Goal: Task Accomplishment & Management: Manage account settings

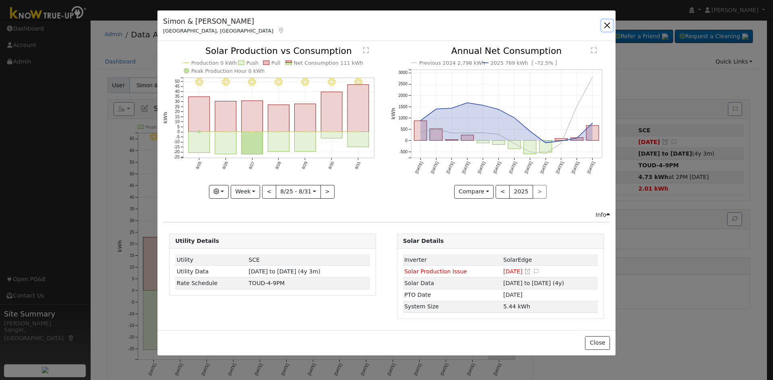
click at [606, 25] on button "button" at bounding box center [606, 25] width 11 height 11
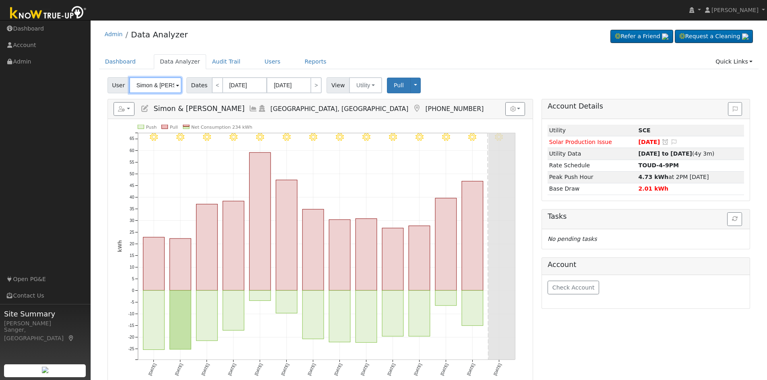
click at [147, 88] on input "Simon & [PERSON_NAME]" at bounding box center [155, 85] width 52 height 16
paste input "[PERSON_NAME]"
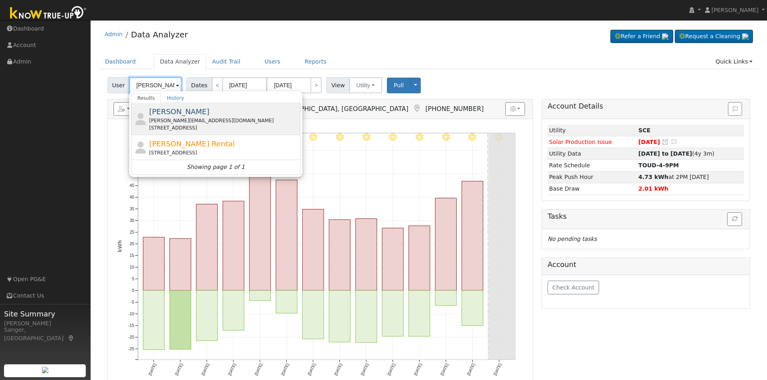
type input "[PERSON_NAME]"
click at [172, 116] on span "[PERSON_NAME]" at bounding box center [179, 111] width 60 height 8
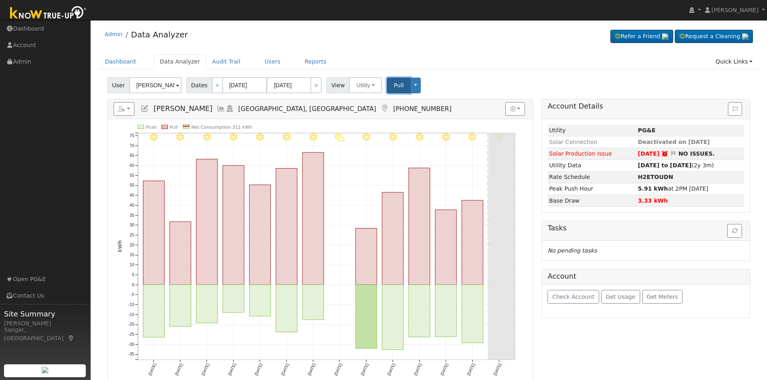
click at [394, 87] on span "Pull" at bounding box center [399, 85] width 10 height 6
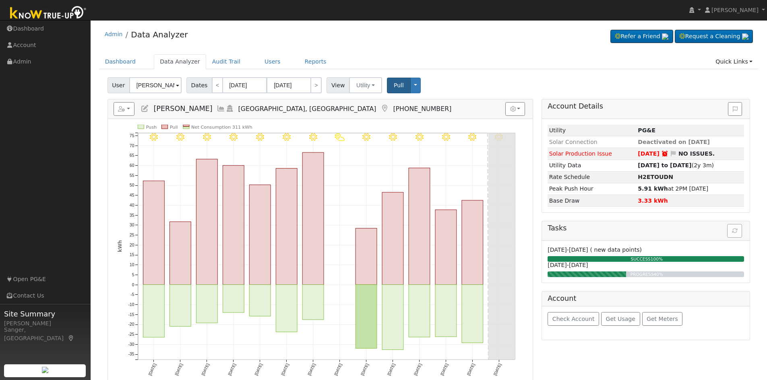
click at [217, 107] on icon at bounding box center [221, 108] width 9 height 7
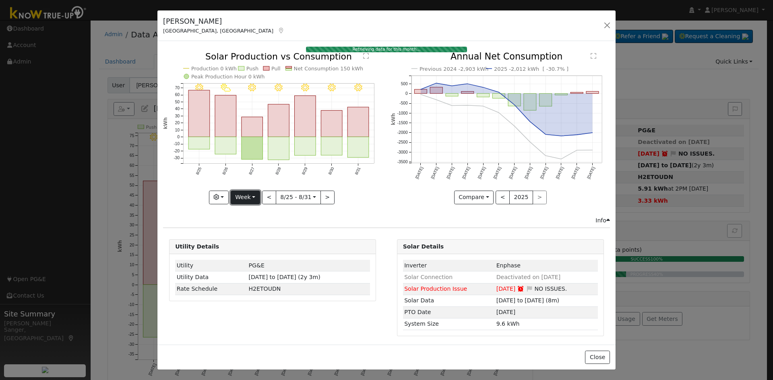
click at [239, 196] on button "Week" at bounding box center [245, 198] width 29 height 14
click at [250, 247] on link "Year" at bounding box center [259, 248] width 56 height 11
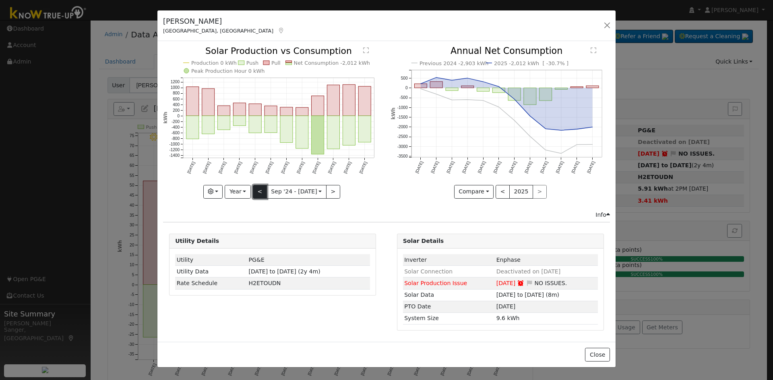
click at [262, 189] on button "<" at bounding box center [260, 192] width 14 height 14
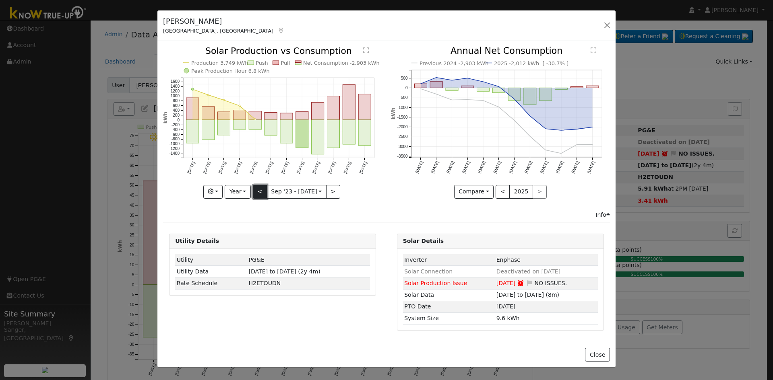
click at [262, 189] on button "<" at bounding box center [260, 192] width 14 height 14
type input "[DATE]"
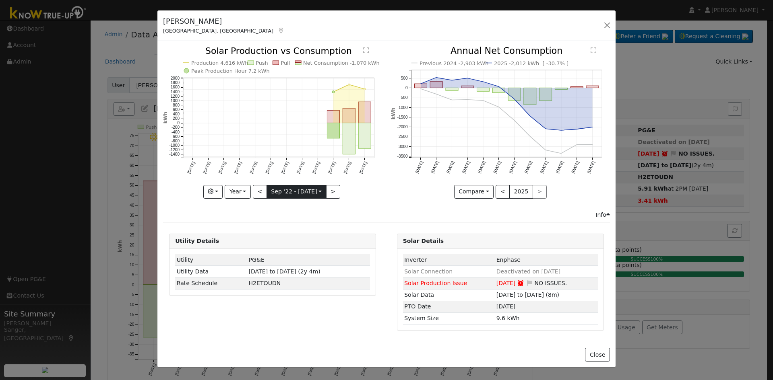
click at [286, 188] on input "[DATE]" at bounding box center [296, 192] width 59 height 13
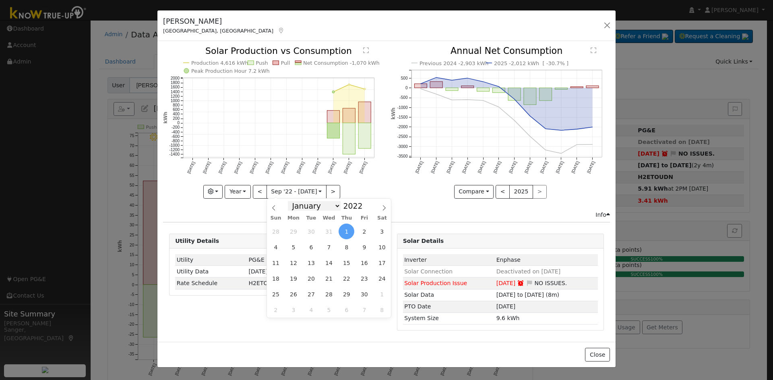
click at [312, 202] on select "January February March April May June July August September October November De…" at bounding box center [314, 206] width 53 height 10
select select "5"
click at [294, 201] on select "January February March April May June July August September October November De…" at bounding box center [314, 206] width 53 height 10
click at [327, 231] on span "1" at bounding box center [329, 232] width 16 height 16
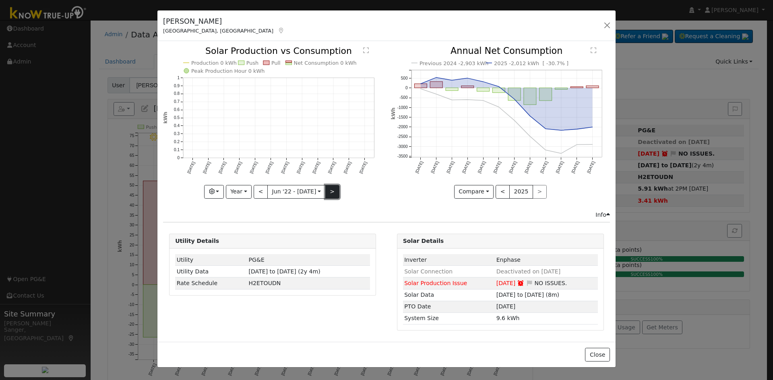
click at [329, 190] on button ">" at bounding box center [332, 192] width 14 height 14
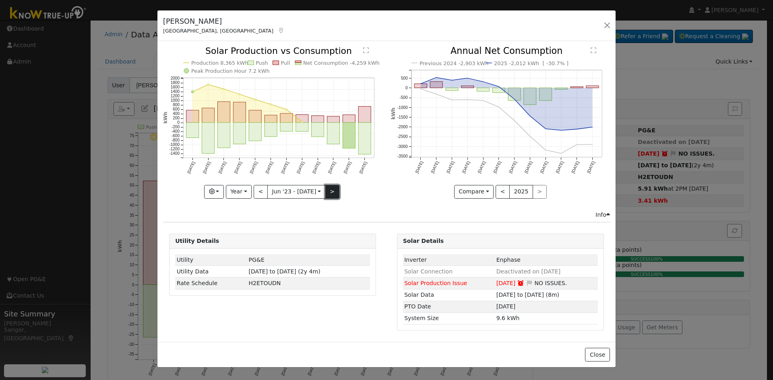
click at [332, 192] on button ">" at bounding box center [332, 192] width 14 height 14
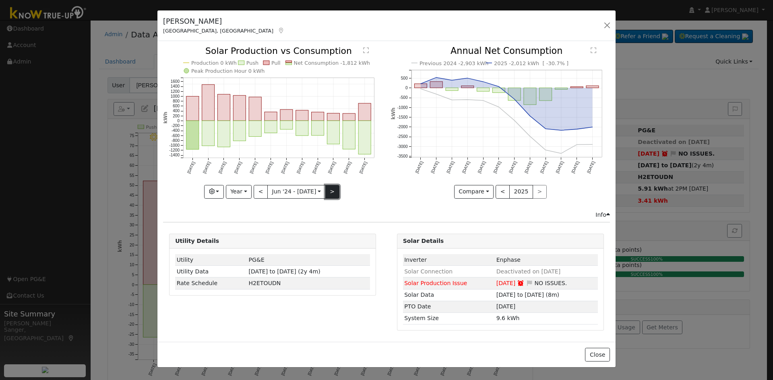
click at [326, 192] on button ">" at bounding box center [332, 192] width 14 height 14
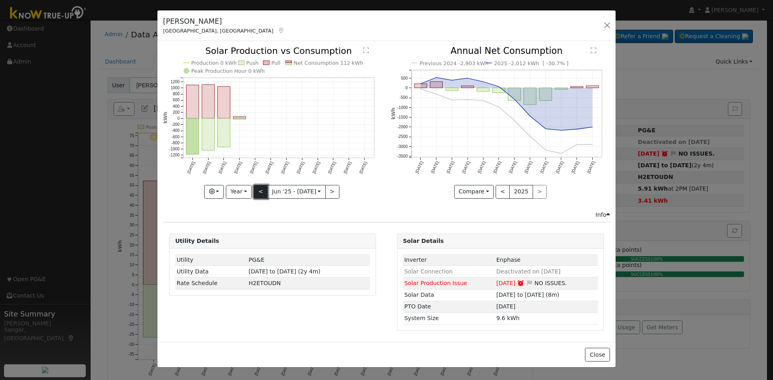
click at [257, 189] on button "<" at bounding box center [261, 192] width 14 height 14
type input "[DATE]"
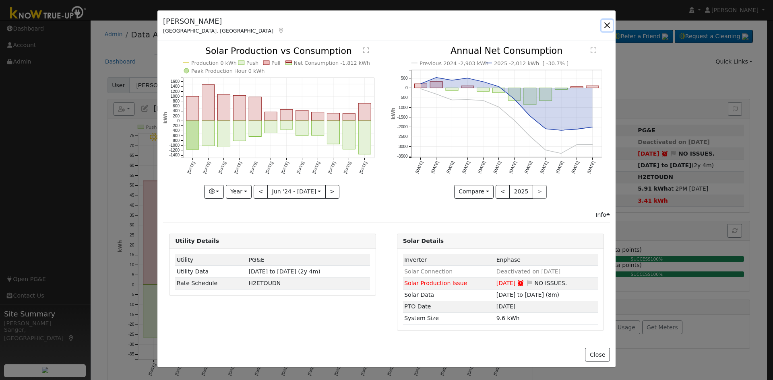
click at [606, 24] on button "button" at bounding box center [606, 25] width 11 height 11
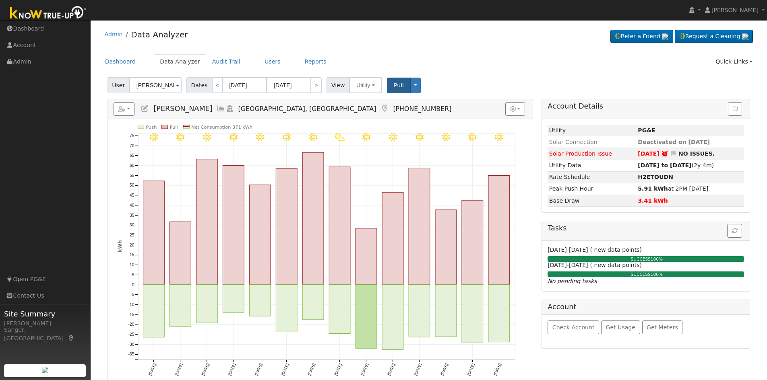
click at [146, 106] on icon at bounding box center [144, 108] width 9 height 7
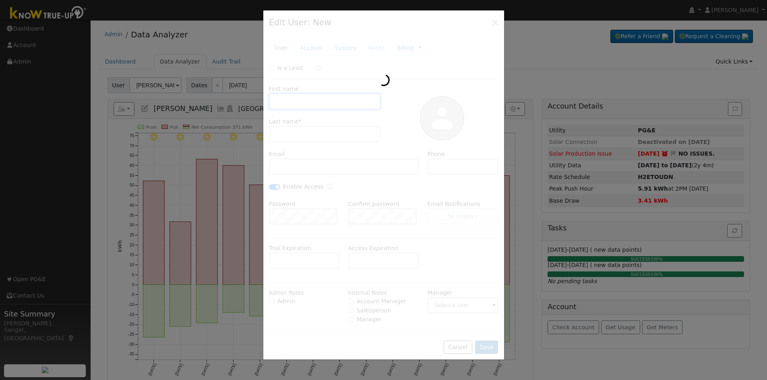
type input "[PERSON_NAME]"
type input "Mochizuki"
type input "[PERSON_NAME][EMAIL_ADDRESS][DOMAIN_NAME]"
type input "[PHONE_NUMBER]"
checkbox input "true"
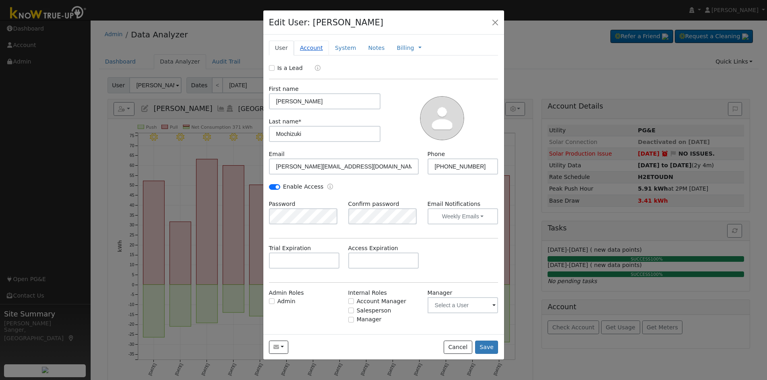
click at [311, 48] on link "Account" at bounding box center [311, 48] width 35 height 15
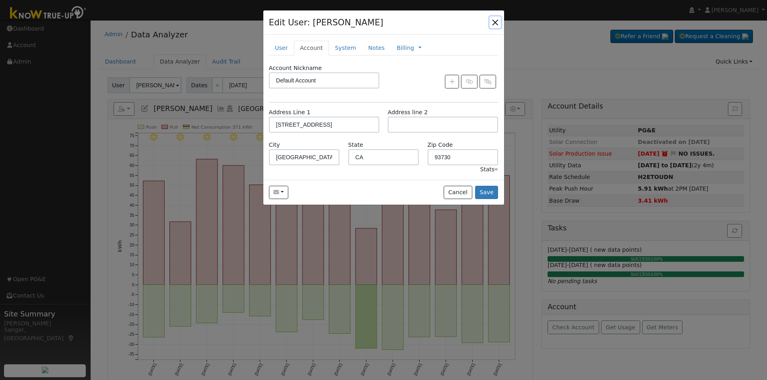
click at [495, 21] on button "button" at bounding box center [494, 22] width 11 height 11
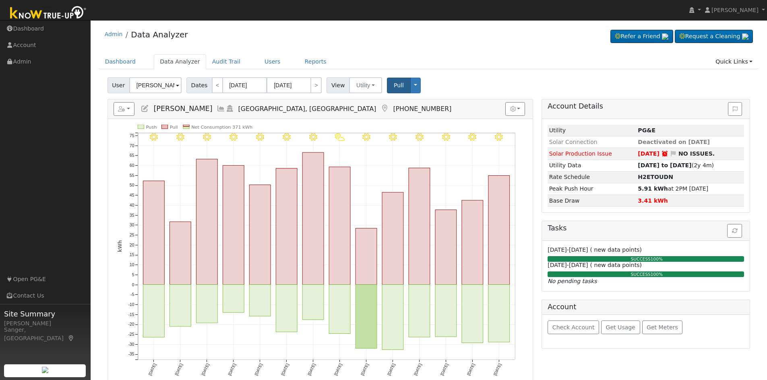
click at [143, 107] on icon at bounding box center [144, 108] width 9 height 7
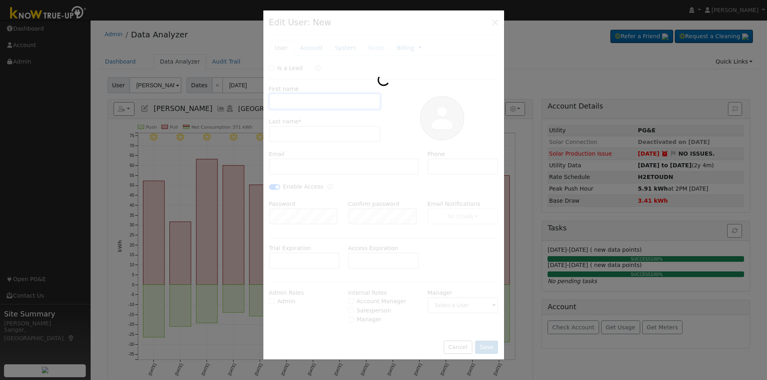
type input "[PERSON_NAME]"
type input "Mochizuki"
type input "[PERSON_NAME][EMAIL_ADDRESS][DOMAIN_NAME]"
type input "[PHONE_NUMBER]"
checkbox input "true"
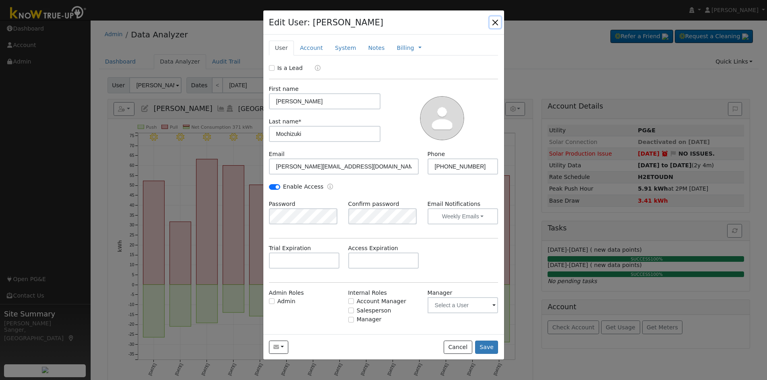
drag, startPoint x: 495, startPoint y: 22, endPoint x: 381, endPoint y: 82, distance: 128.9
click at [494, 21] on button "button" at bounding box center [494, 22] width 11 height 11
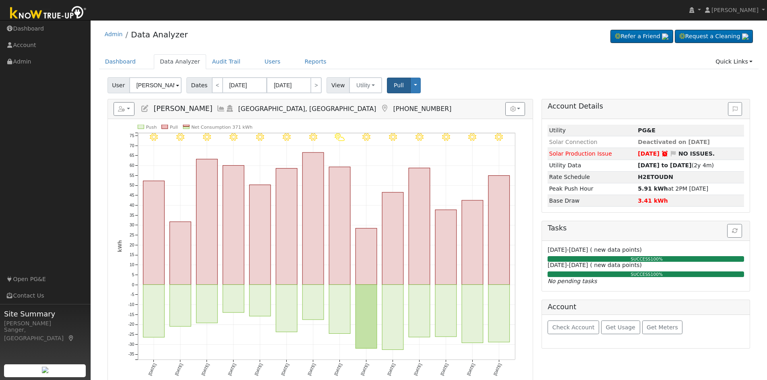
click at [217, 109] on icon at bounding box center [221, 108] width 9 height 7
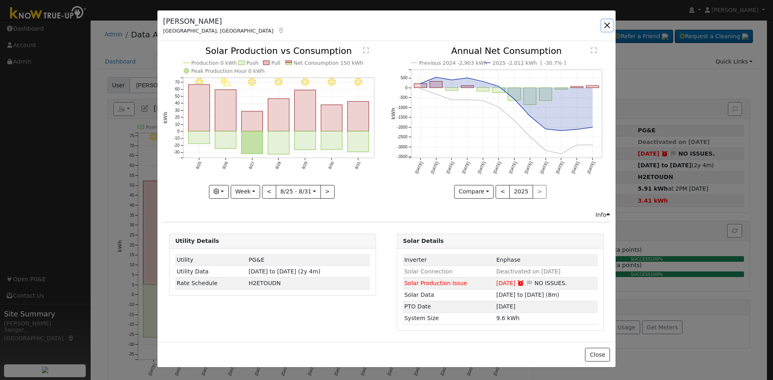
click at [603, 23] on button "button" at bounding box center [606, 25] width 11 height 11
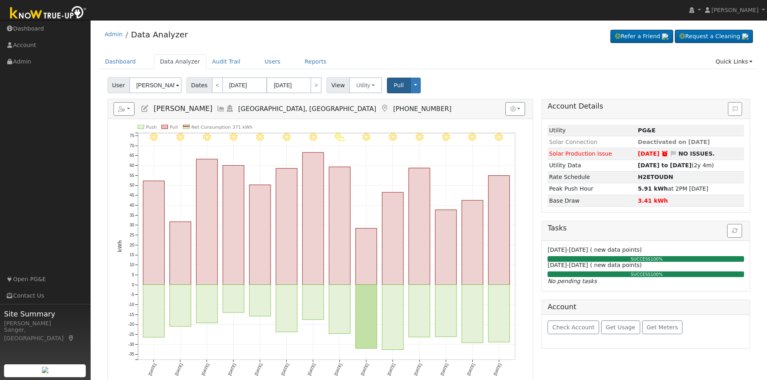
click at [147, 107] on icon at bounding box center [144, 108] width 9 height 7
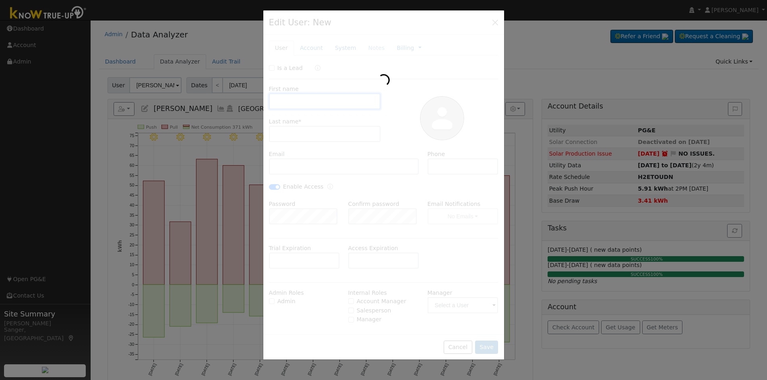
type input "[PERSON_NAME]"
type input "Mochizuki"
type input "[PERSON_NAME][EMAIL_ADDRESS][DOMAIN_NAME]"
type input "[PHONE_NUMBER]"
checkbox input "true"
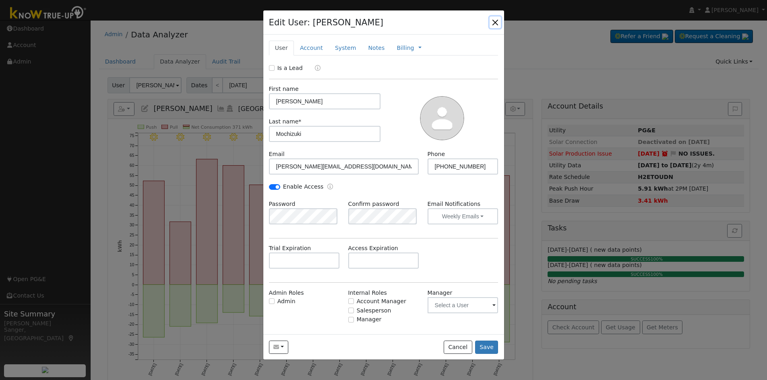
drag, startPoint x: 493, startPoint y: 21, endPoint x: 549, endPoint y: 24, distance: 56.4
click at [493, 21] on button "button" at bounding box center [494, 22] width 11 height 11
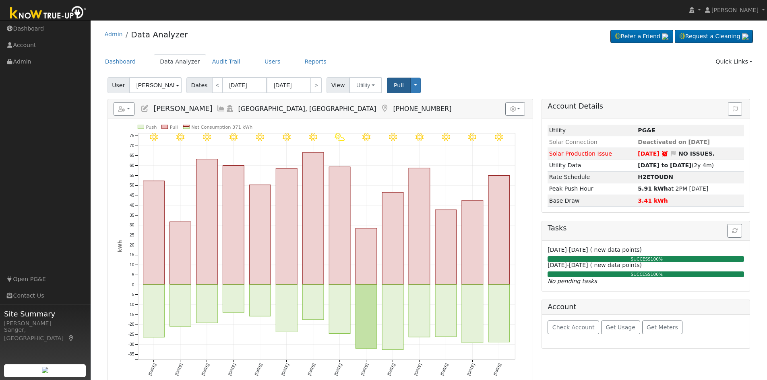
click at [217, 106] on icon at bounding box center [221, 108] width 9 height 7
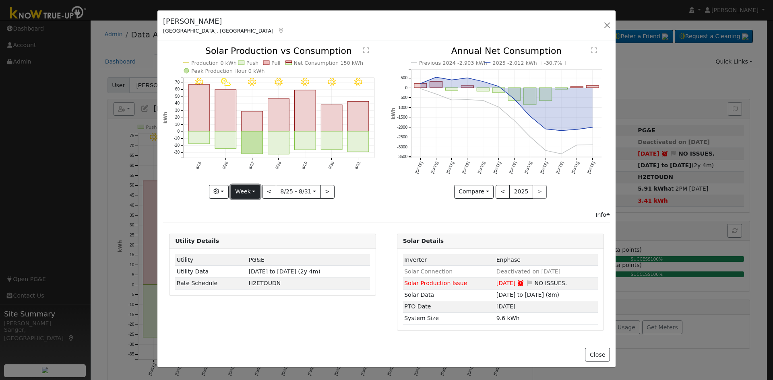
click at [240, 192] on button "Week" at bounding box center [245, 192] width 29 height 14
click at [249, 243] on link "Year" at bounding box center [259, 242] width 56 height 11
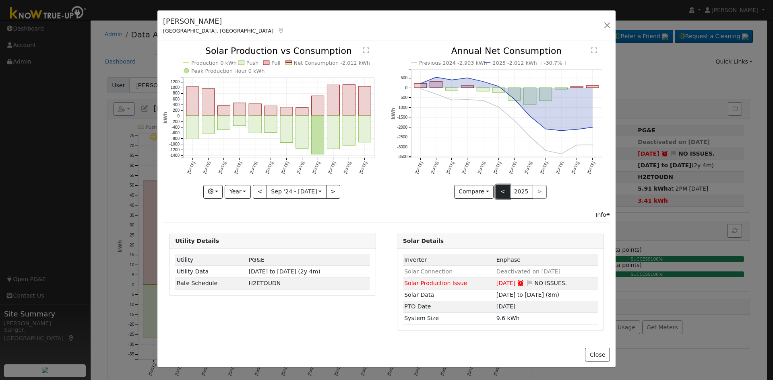
click at [504, 193] on button "<" at bounding box center [502, 192] width 14 height 14
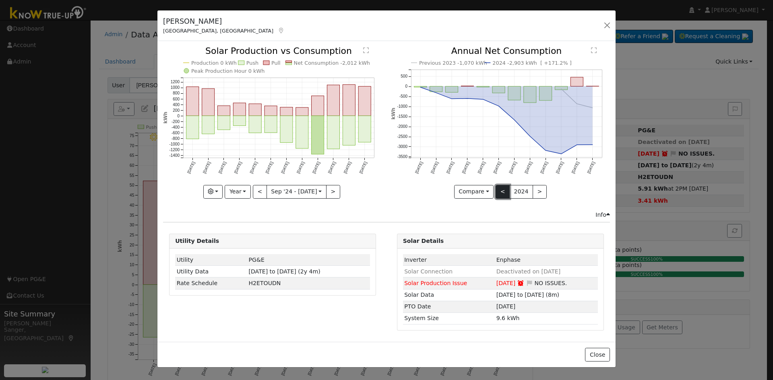
click at [504, 193] on button "<" at bounding box center [502, 192] width 14 height 14
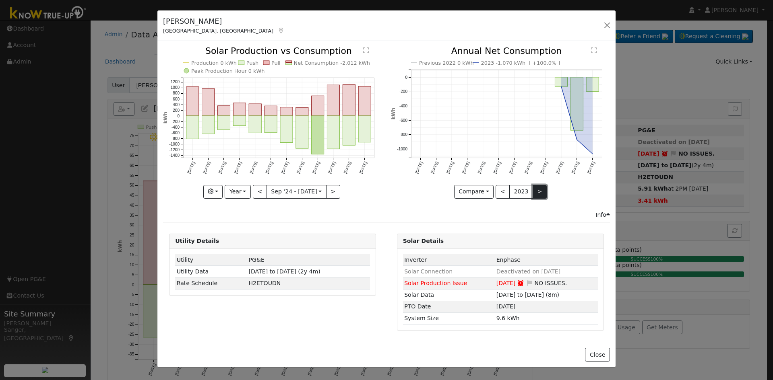
click at [537, 190] on button ">" at bounding box center [539, 192] width 14 height 14
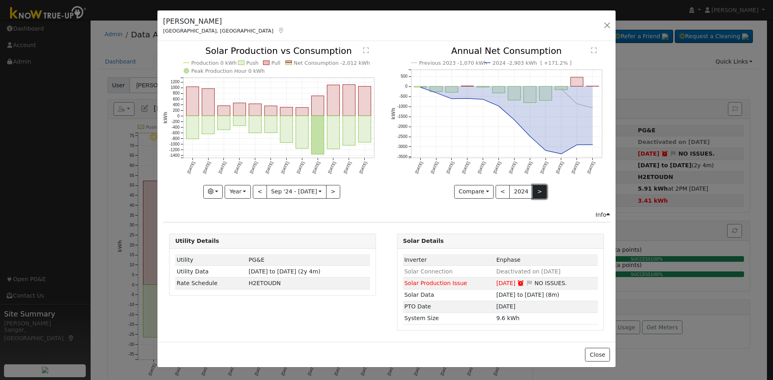
click at [537, 190] on button ">" at bounding box center [539, 192] width 14 height 14
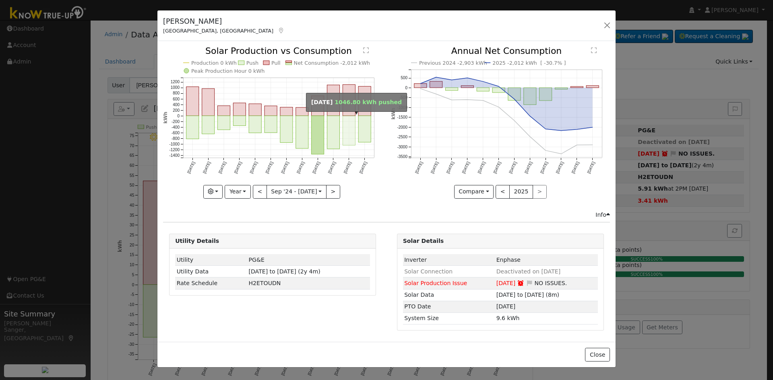
click at [344, 122] on rect "onclick=""" at bounding box center [349, 130] width 12 height 29
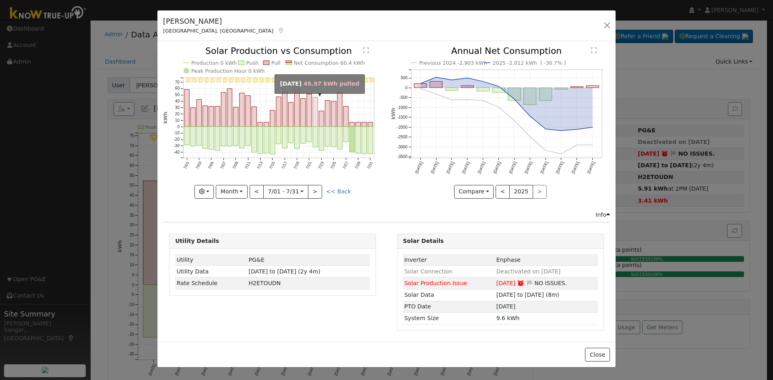
click at [315, 116] on rect "onclick=""" at bounding box center [315, 111] width 5 height 29
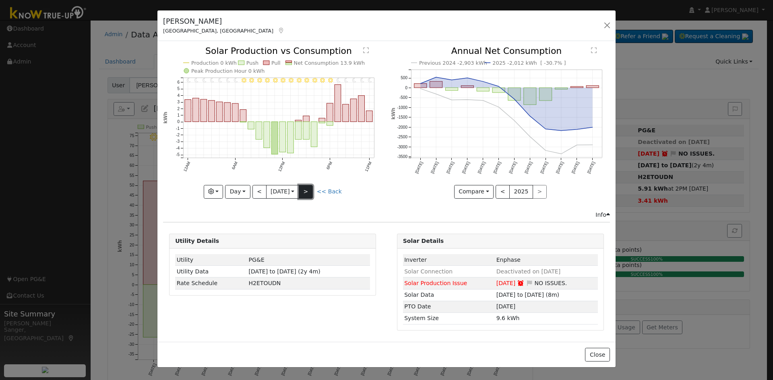
click at [306, 190] on button ">" at bounding box center [306, 192] width 14 height 14
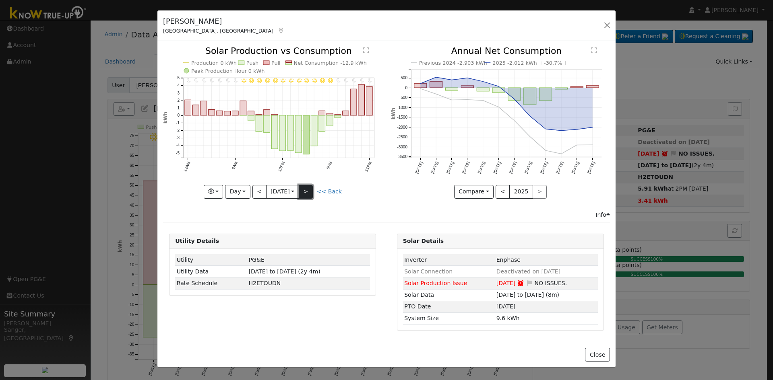
click at [306, 190] on button ">" at bounding box center [306, 192] width 14 height 14
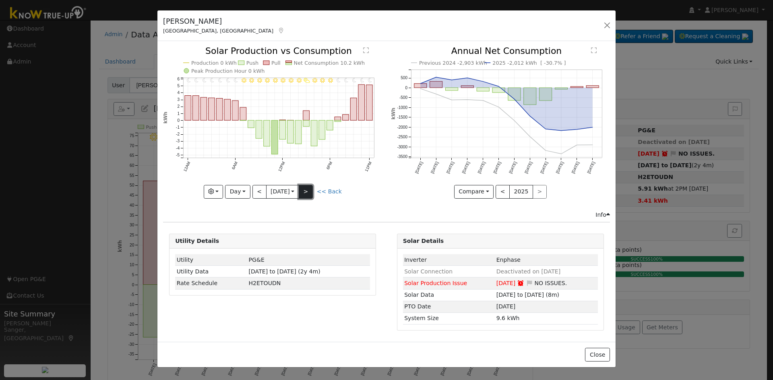
click at [306, 190] on button ">" at bounding box center [306, 192] width 14 height 14
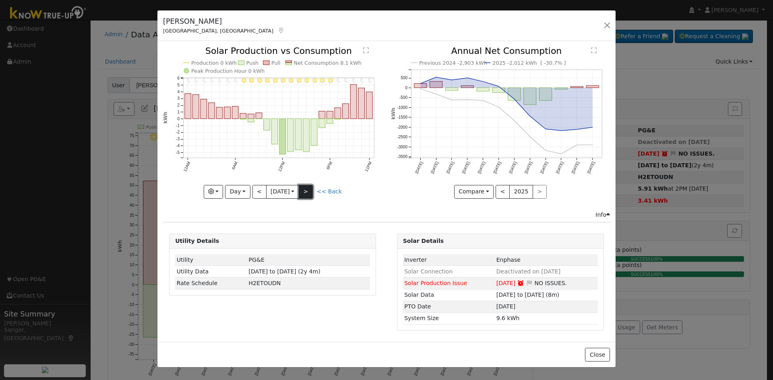
click at [306, 190] on button ">" at bounding box center [306, 192] width 14 height 14
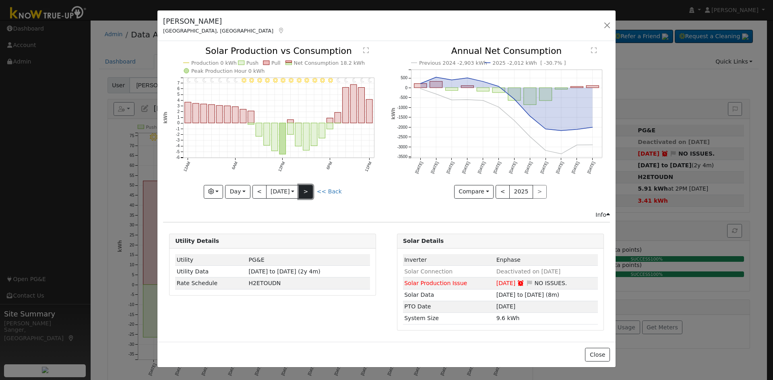
click at [306, 190] on button ">" at bounding box center [306, 192] width 14 height 14
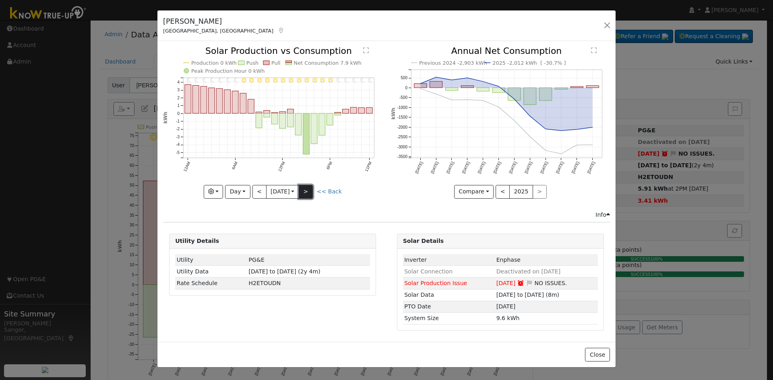
click at [306, 190] on button ">" at bounding box center [306, 192] width 14 height 14
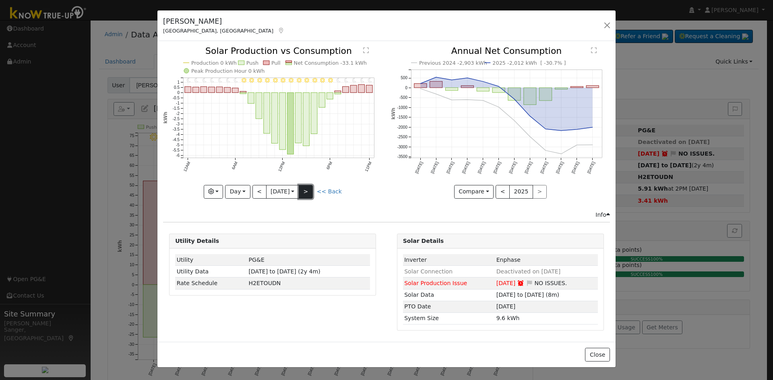
click at [306, 190] on button ">" at bounding box center [306, 192] width 14 height 14
click at [327, 190] on link "<< Back" at bounding box center [329, 191] width 25 height 6
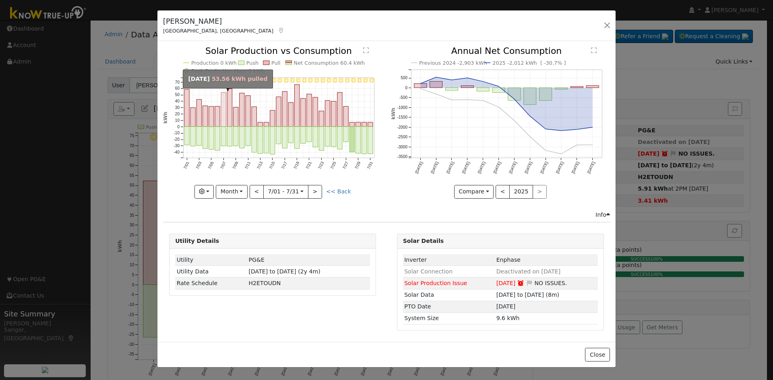
click at [224, 119] on rect "onclick=""" at bounding box center [223, 110] width 5 height 34
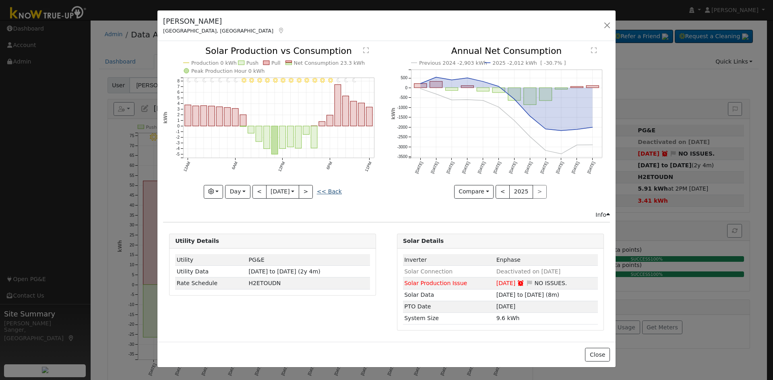
click at [334, 191] on link "<< Back" at bounding box center [329, 191] width 25 height 6
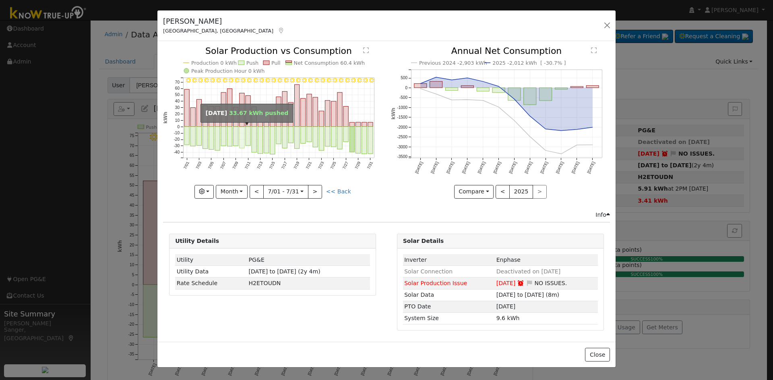
click at [242, 142] on rect "onclick=""" at bounding box center [241, 137] width 5 height 21
type input "[DATE]"
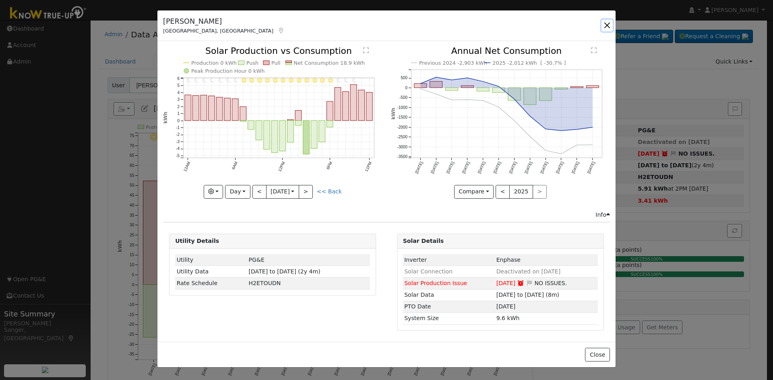
click at [605, 24] on button "button" at bounding box center [606, 25] width 11 height 11
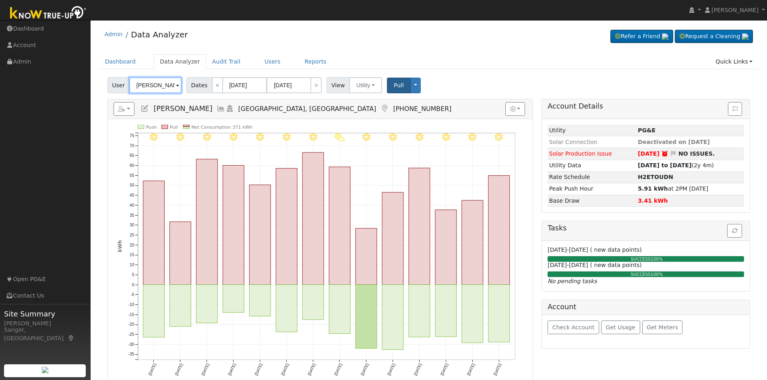
click at [159, 87] on input "[PERSON_NAME]" at bounding box center [155, 85] width 52 height 16
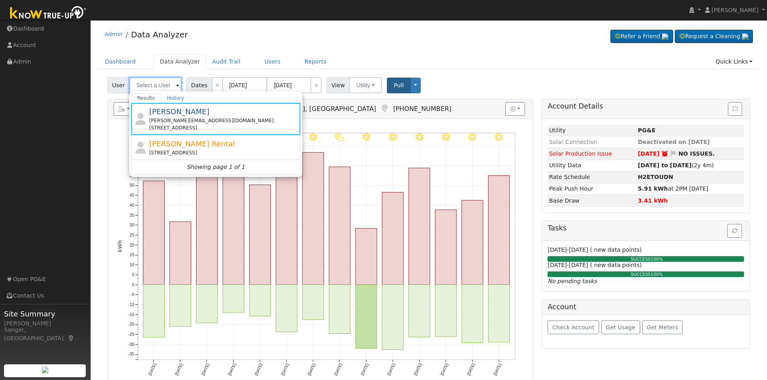
paste input "[PERSON_NAME]"
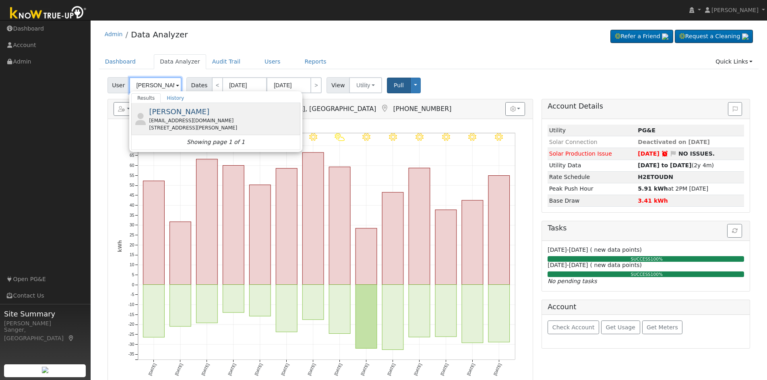
type input "[PERSON_NAME]"
click at [188, 121] on div "[EMAIL_ADDRESS][DOMAIN_NAME]" at bounding box center [223, 120] width 149 height 7
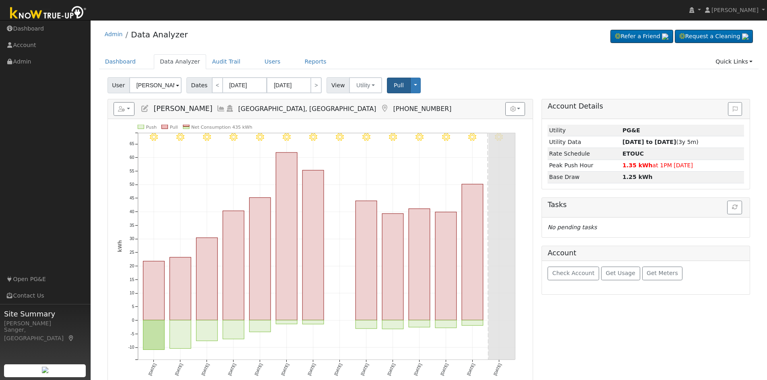
click at [146, 108] on icon at bounding box center [144, 108] width 9 height 7
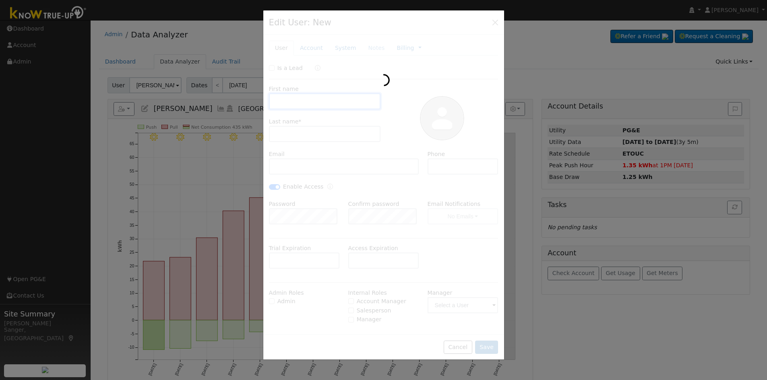
type input "[DATE]"
type input "[PERSON_NAME]"
type input "[EMAIL_ADDRESS][DOMAIN_NAME]"
type input "[PHONE_NUMBER]"
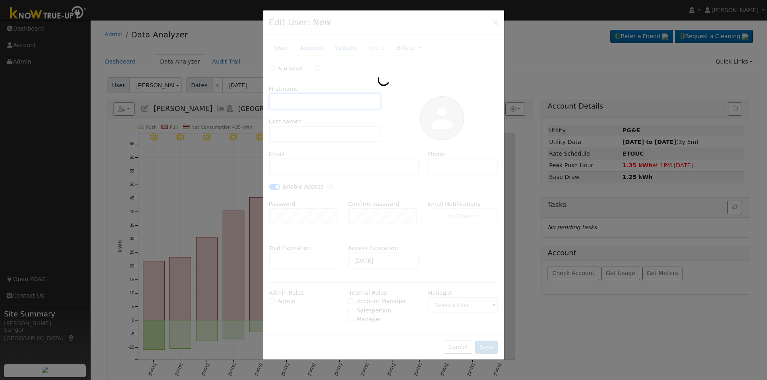
checkbox input "true"
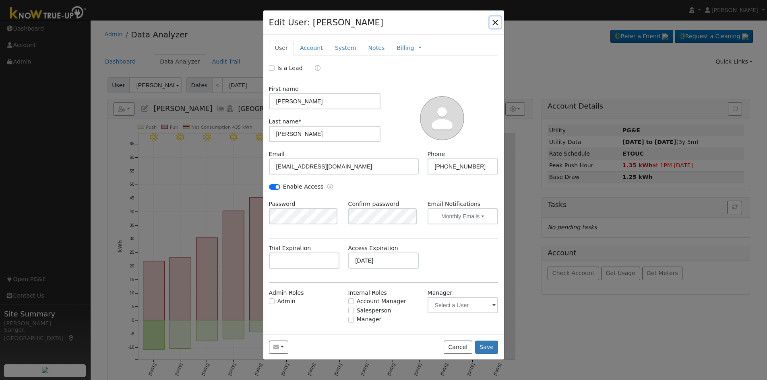
click at [494, 21] on button "button" at bounding box center [494, 22] width 11 height 11
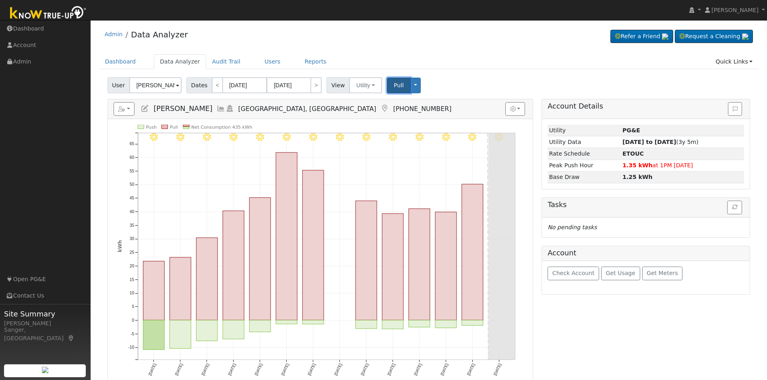
click at [394, 85] on span "Pull" at bounding box center [399, 85] width 10 height 6
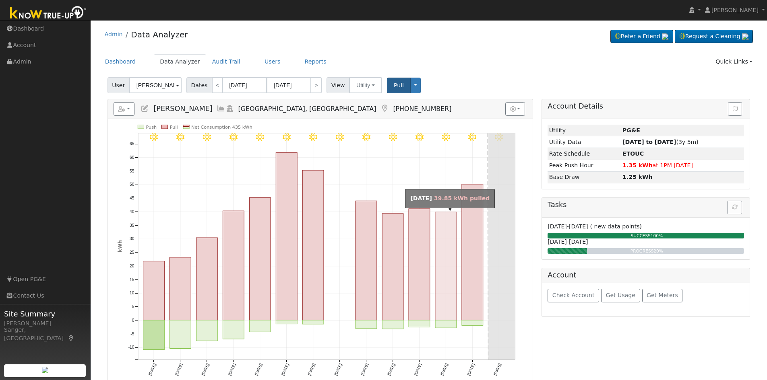
click at [444, 301] on rect "onclick=""" at bounding box center [445, 266] width 21 height 108
type input "[DATE]"
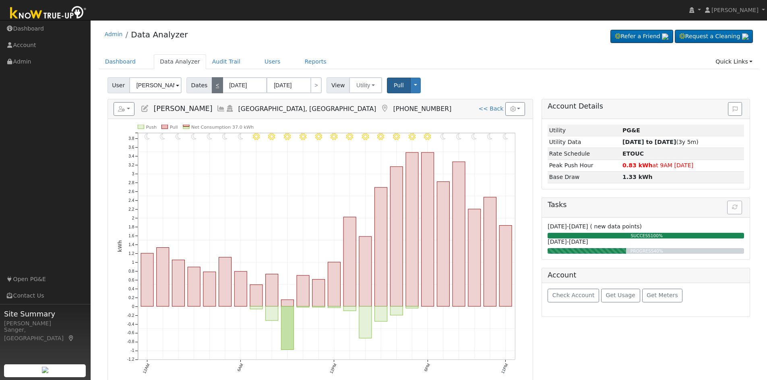
click at [214, 87] on link "<" at bounding box center [217, 85] width 11 height 16
type input "[DATE]"
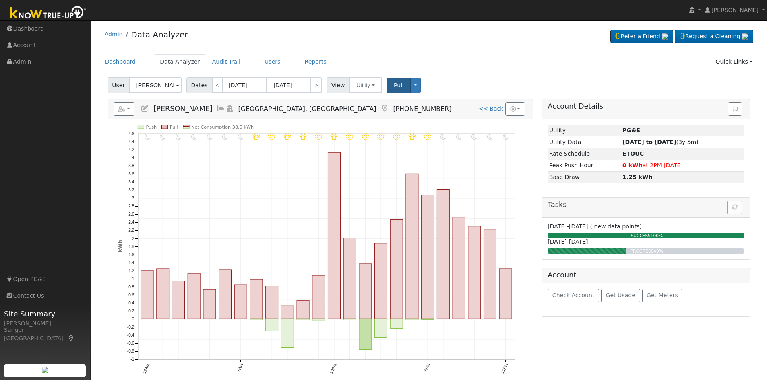
click at [144, 112] on icon at bounding box center [144, 108] width 9 height 7
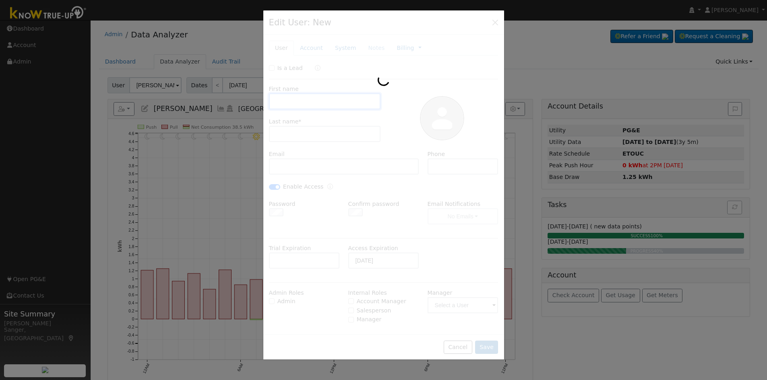
type input "[PERSON_NAME]"
type input "[EMAIL_ADDRESS][DOMAIN_NAME]"
type input "[PHONE_NUMBER]"
checkbox input "true"
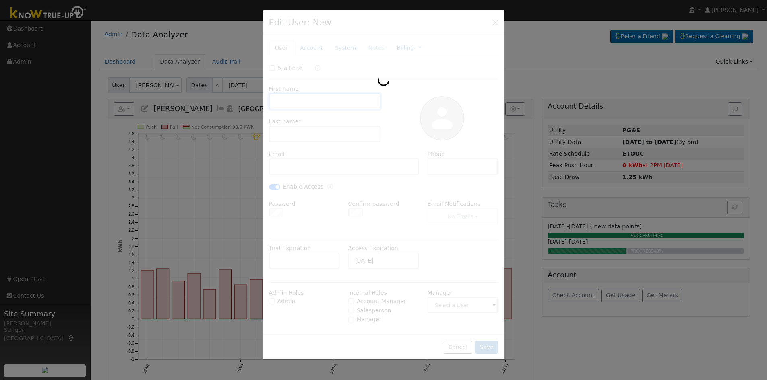
type input "Default Account"
type input "[STREET_ADDRESS][PERSON_NAME]"
type input "[GEOGRAPHIC_DATA]"
type input "CA"
type input "93722"
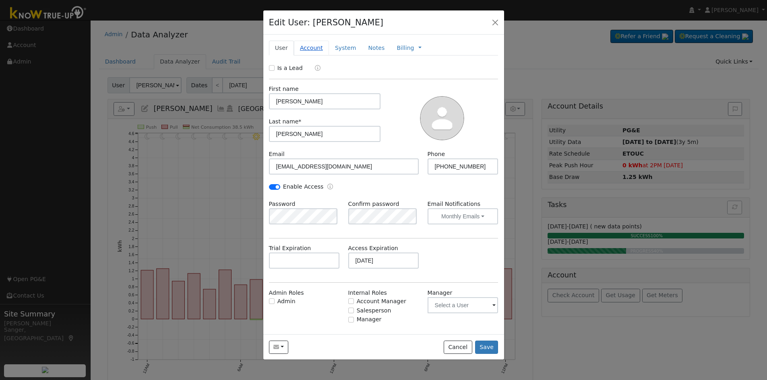
click at [304, 50] on link "Account" at bounding box center [311, 48] width 35 height 15
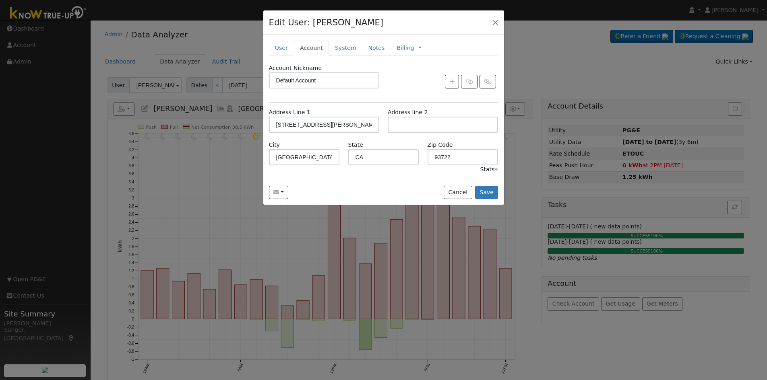
drag, startPoint x: 281, startPoint y: 50, endPoint x: 330, endPoint y: 78, distance: 57.2
click at [281, 50] on link "User" at bounding box center [281, 48] width 25 height 15
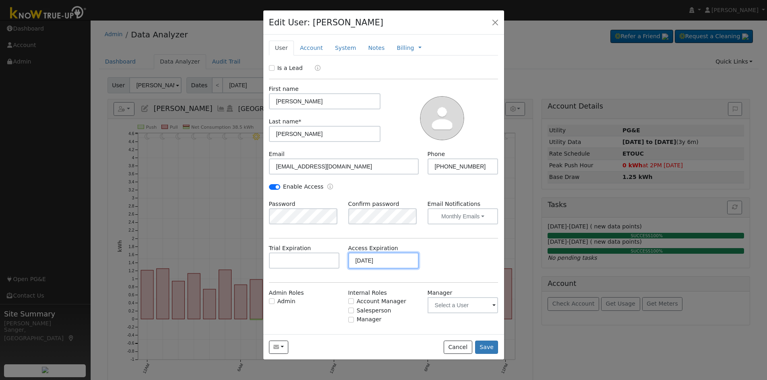
click at [389, 260] on input "[DATE]" at bounding box center [383, 261] width 71 height 16
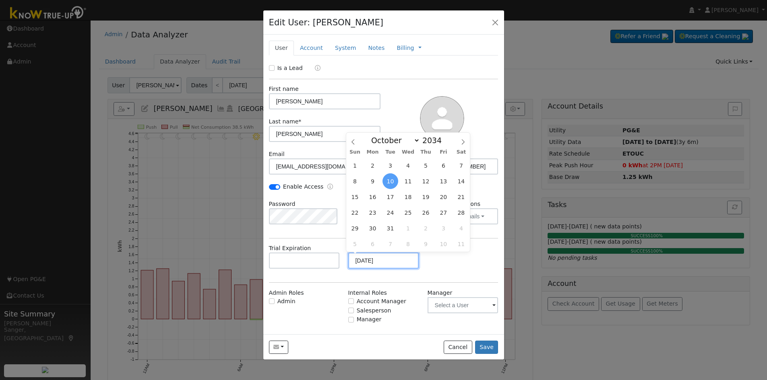
type input "[DATE]"
click at [475, 265] on div "Trial Expiration Access Expiration [DATE]" at bounding box center [383, 260] width 238 height 33
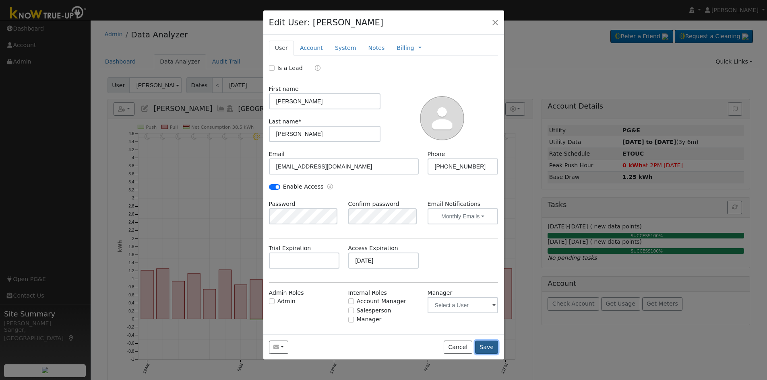
click at [485, 347] on button "Save" at bounding box center [486, 348] width 23 height 14
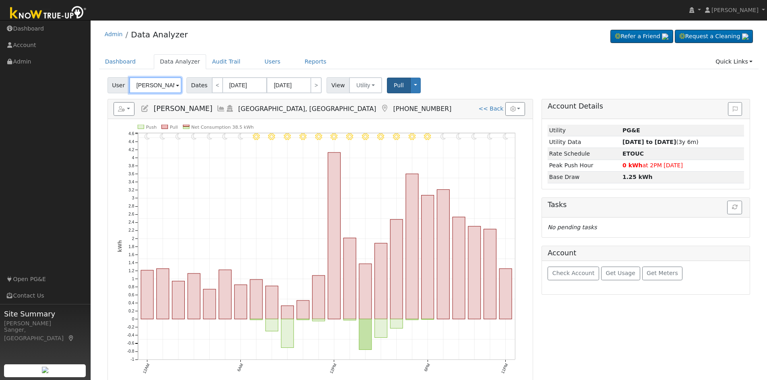
click at [139, 83] on input "[PERSON_NAME]" at bounding box center [155, 85] width 52 height 16
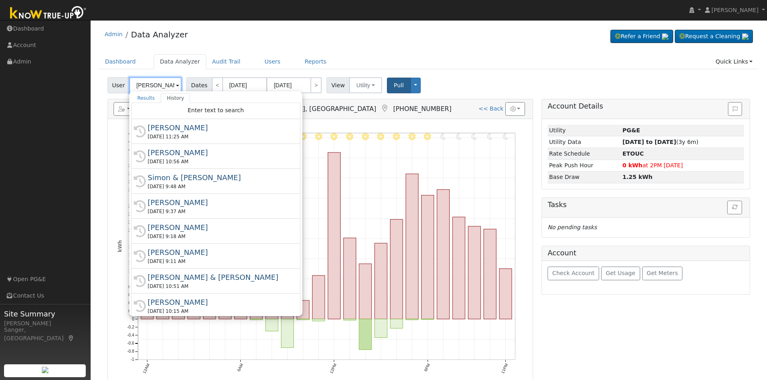
click at [139, 83] on input "[PERSON_NAME]" at bounding box center [155, 85] width 52 height 16
click at [261, 60] on link "Users" at bounding box center [272, 61] width 28 height 15
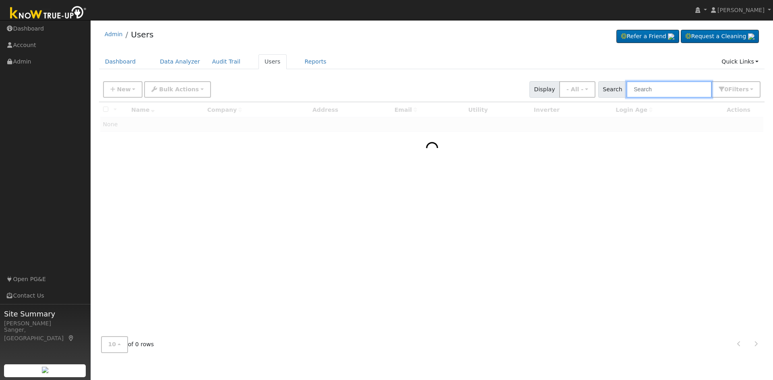
click at [652, 87] on input "text" at bounding box center [668, 89] width 85 height 17
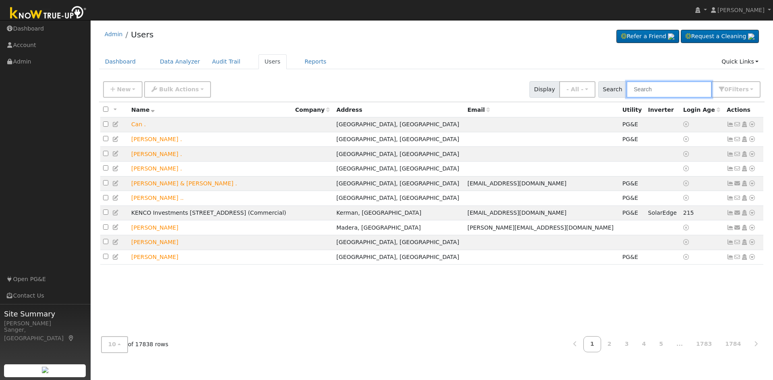
paste input "[PERSON_NAME]"
type input "[PERSON_NAME]"
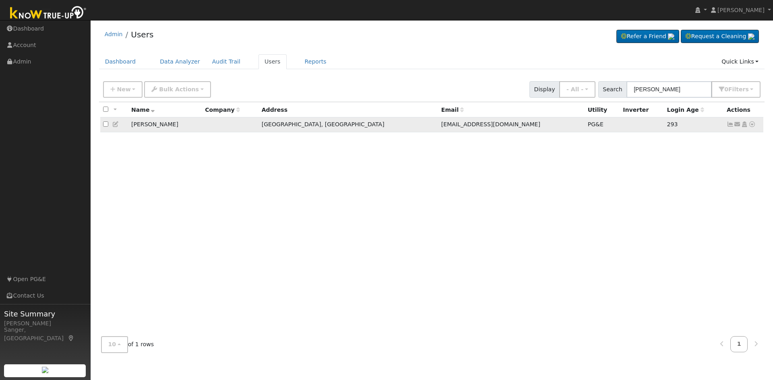
click at [736, 127] on icon at bounding box center [737, 125] width 7 height 6
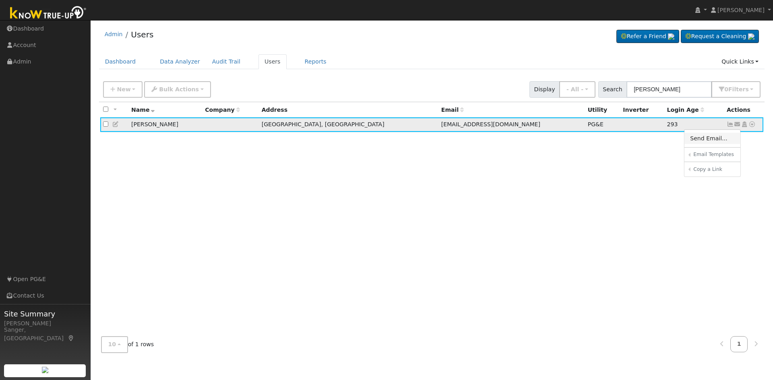
click at [711, 142] on link "Send Email..." at bounding box center [712, 138] width 56 height 11
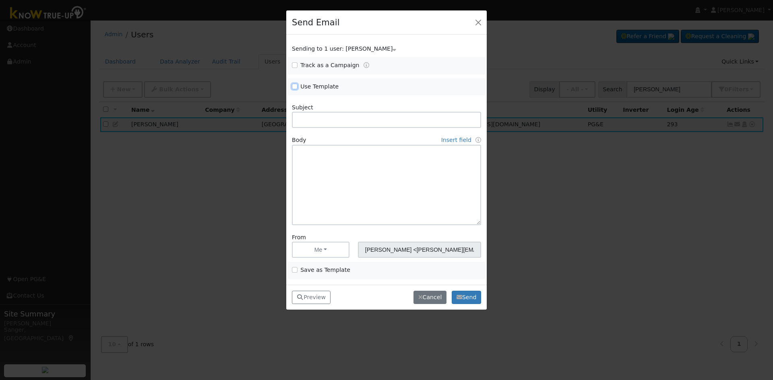
click at [295, 85] on input "Use Template" at bounding box center [295, 87] width 6 height 6
checkbox input "true"
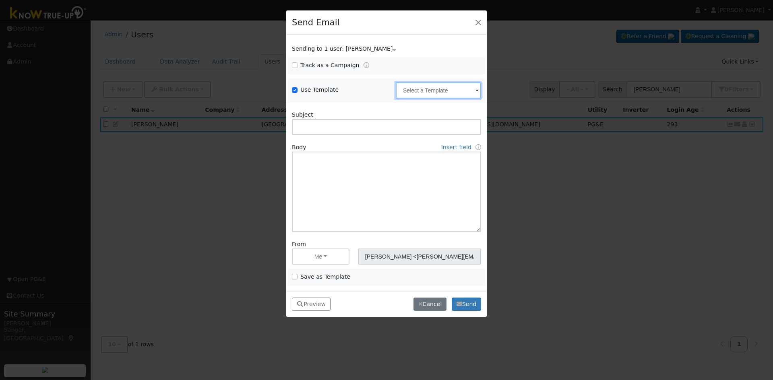
click at [429, 92] on input "text" at bounding box center [438, 91] width 85 height 16
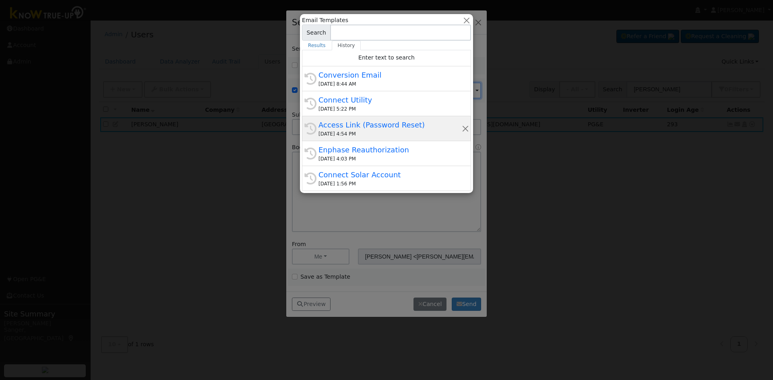
click at [369, 126] on div "Access Link (Password Reset)" at bounding box center [389, 125] width 143 height 11
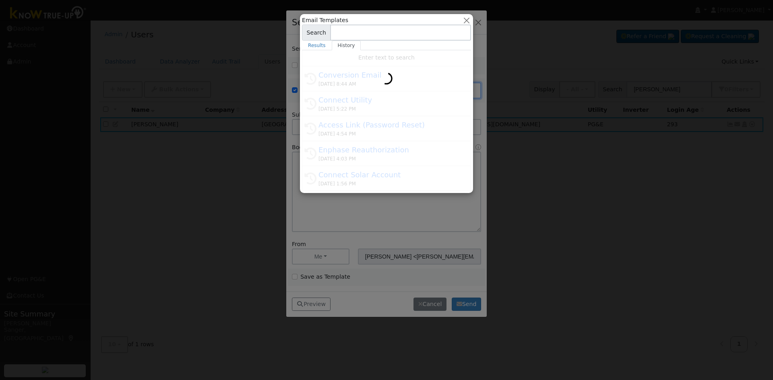
type input "Access Link (Password Reset)"
type input "Know True-Up Access Link (Password Reset)"
type textarea "Dear {user_fname}, Here is a link to access Know True-Up. You will be asked to …"
type input "Know True-Up <knowtrueup@solardatapros.com>"
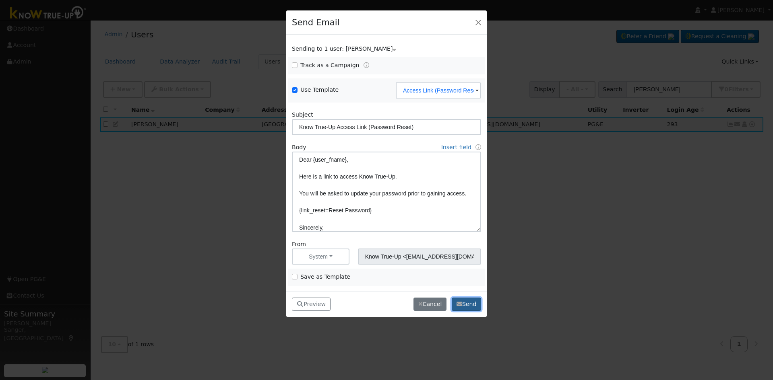
click at [464, 303] on button "Send" at bounding box center [466, 305] width 29 height 14
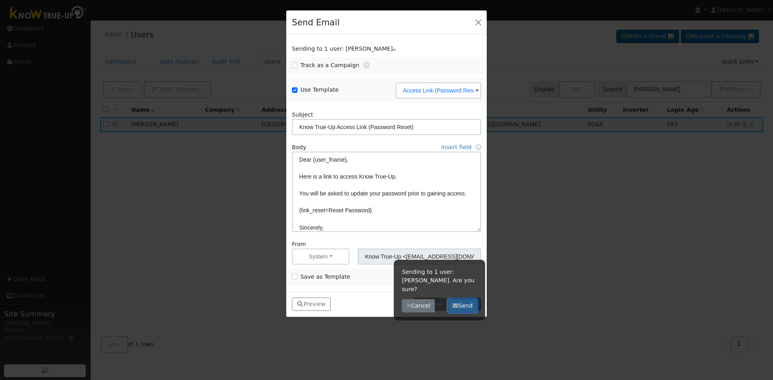
click at [460, 299] on button "Send" at bounding box center [462, 306] width 29 height 14
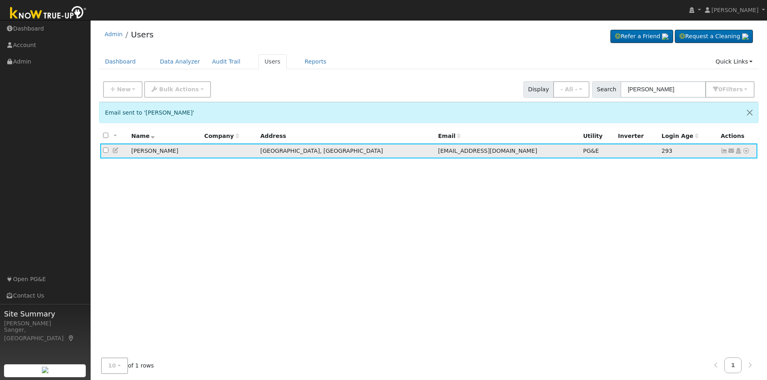
click at [723, 151] on icon at bounding box center [723, 151] width 7 height 6
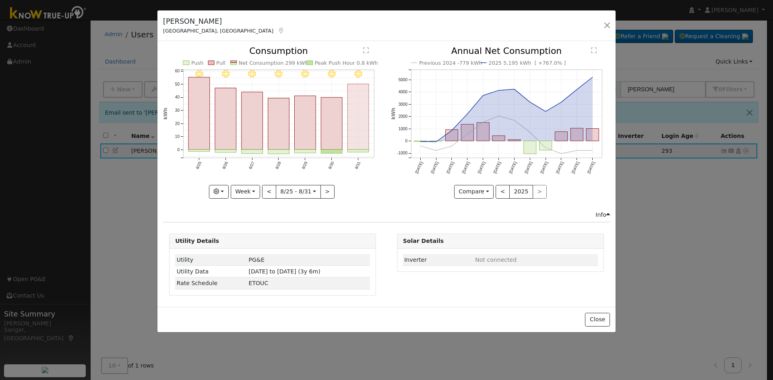
click at [359, 130] on rect "onclick=""" at bounding box center [358, 117] width 21 height 66
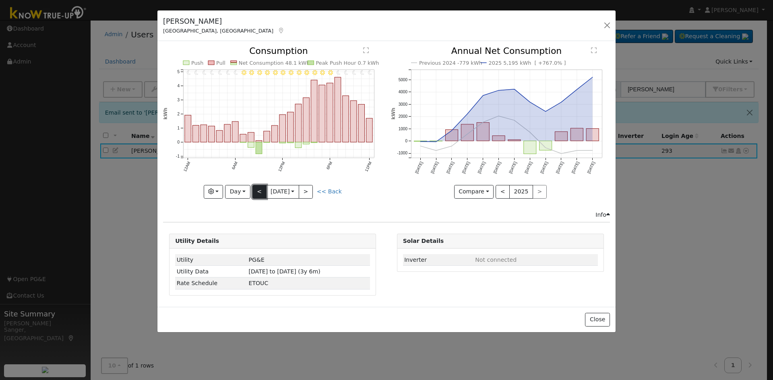
click at [260, 192] on button "<" at bounding box center [259, 192] width 14 height 14
click at [259, 191] on button "<" at bounding box center [259, 192] width 14 height 14
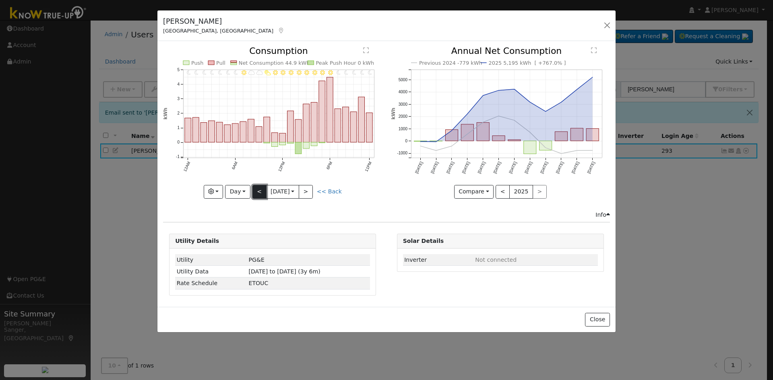
click at [256, 190] on button "<" at bounding box center [259, 192] width 14 height 14
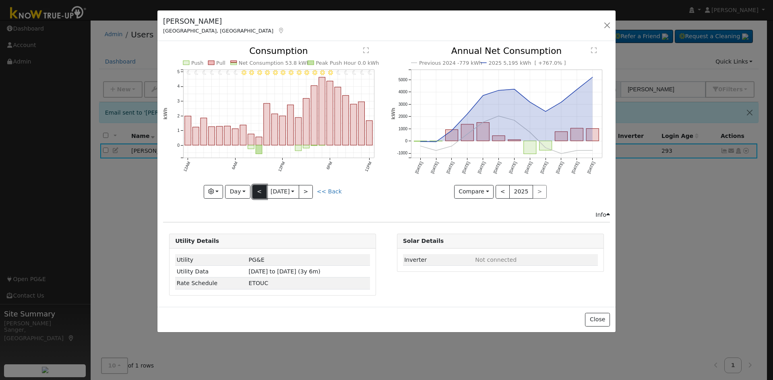
click at [258, 189] on button "<" at bounding box center [259, 192] width 14 height 14
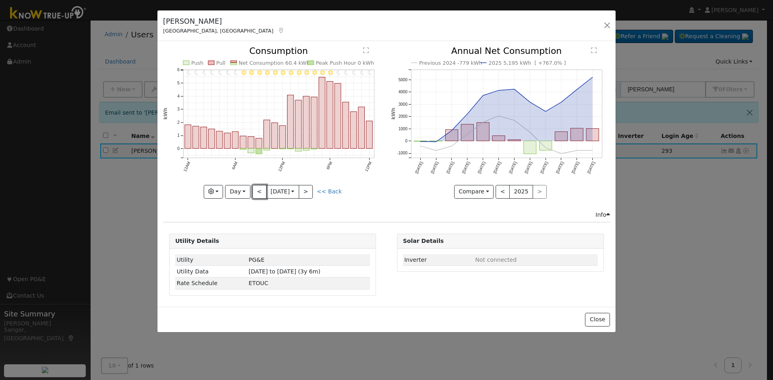
click at [258, 189] on button "<" at bounding box center [259, 192] width 14 height 14
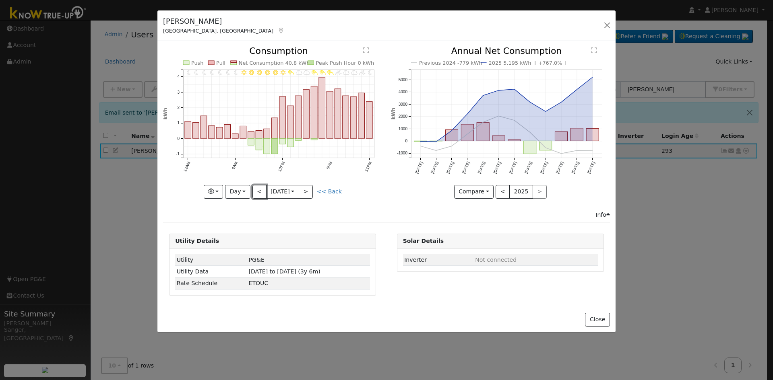
click at [258, 190] on button "<" at bounding box center [259, 192] width 14 height 14
click at [260, 195] on button "<" at bounding box center [259, 192] width 14 height 14
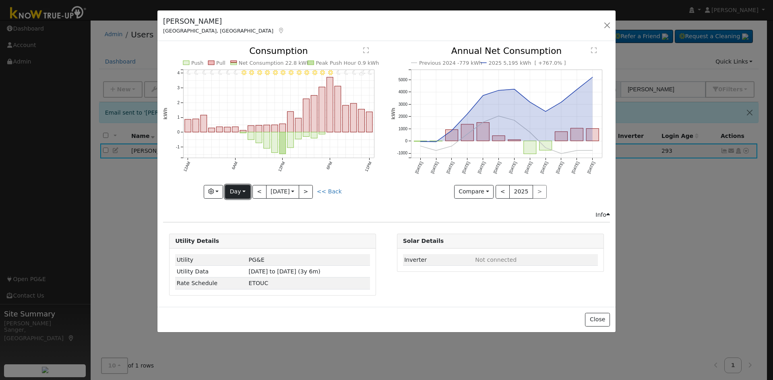
click at [242, 191] on button "Day" at bounding box center [237, 192] width 25 height 14
click at [243, 240] on link "Year" at bounding box center [253, 242] width 56 height 11
type input "[DATE]"
